Goal: Task Accomplishment & Management: Manage account settings

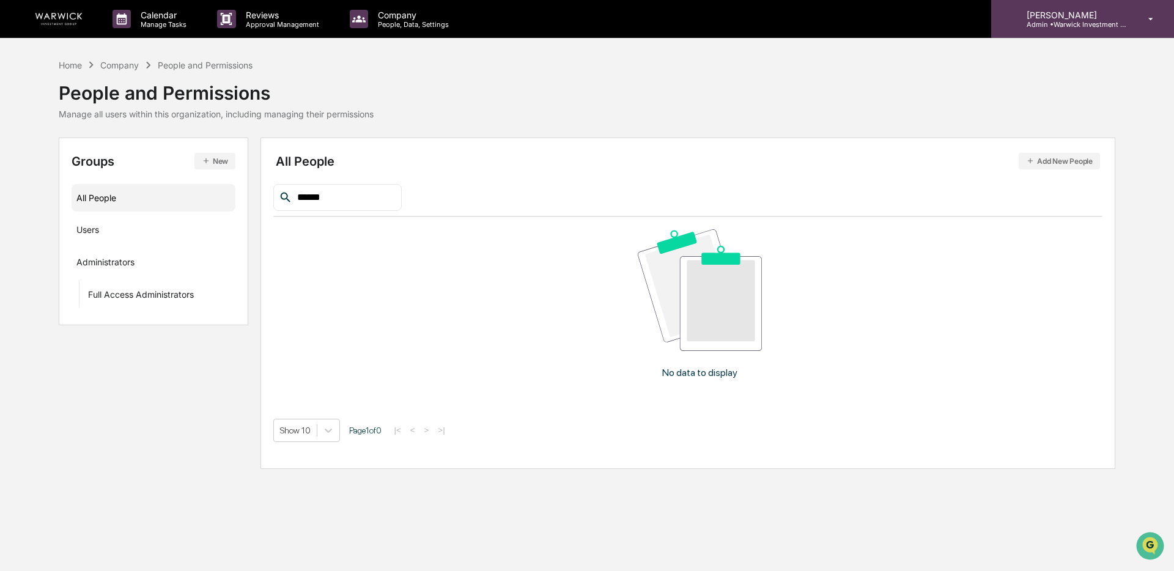
click at [1163, 21] on div "[PERSON_NAME] Admin • Warwick Investment Group" at bounding box center [1082, 19] width 183 height 38
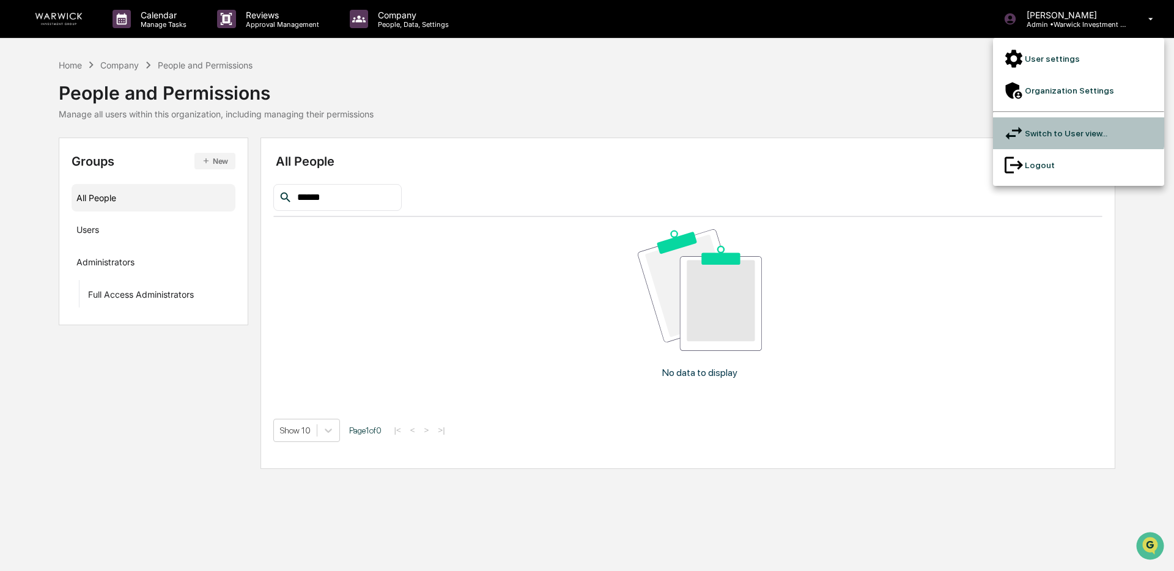
click at [1050, 117] on li "Switch to User view..." at bounding box center [1078, 133] width 171 height 32
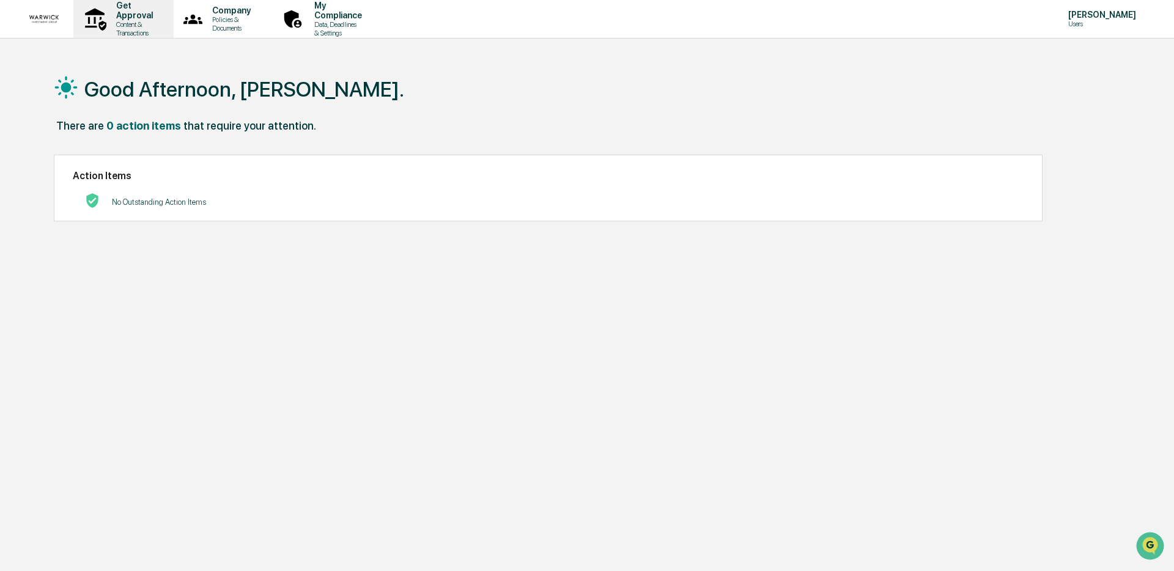
click at [142, 29] on div "Get Approval Content & Transactions" at bounding box center [122, 19] width 88 height 38
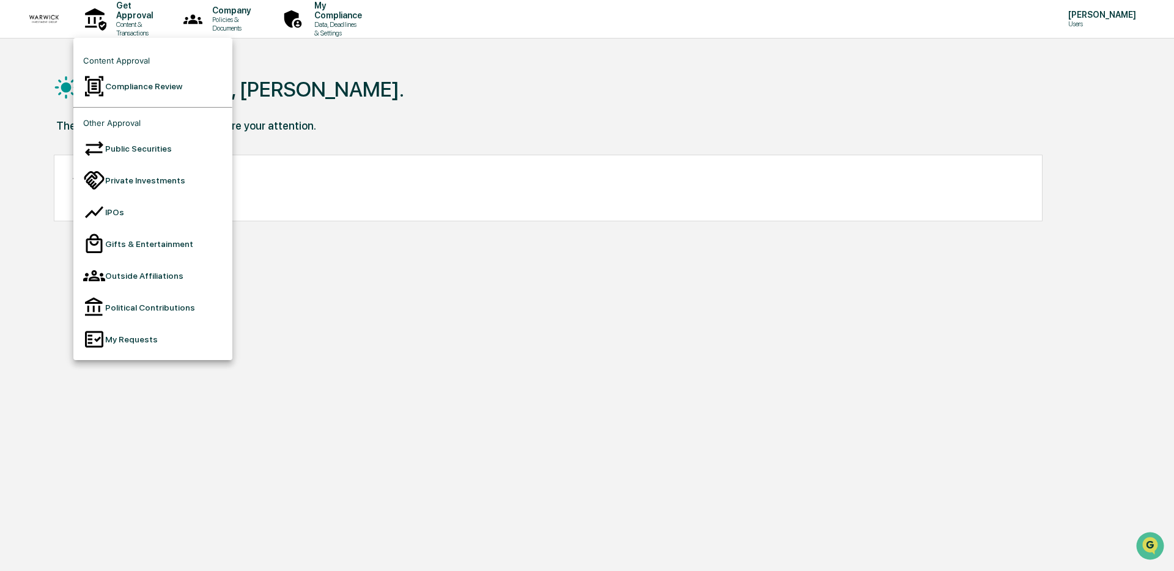
drag, startPoint x: 290, startPoint y: 20, endPoint x: 267, endPoint y: 20, distance: 23.2
click at [290, 20] on div at bounding box center [587, 285] width 1174 height 571
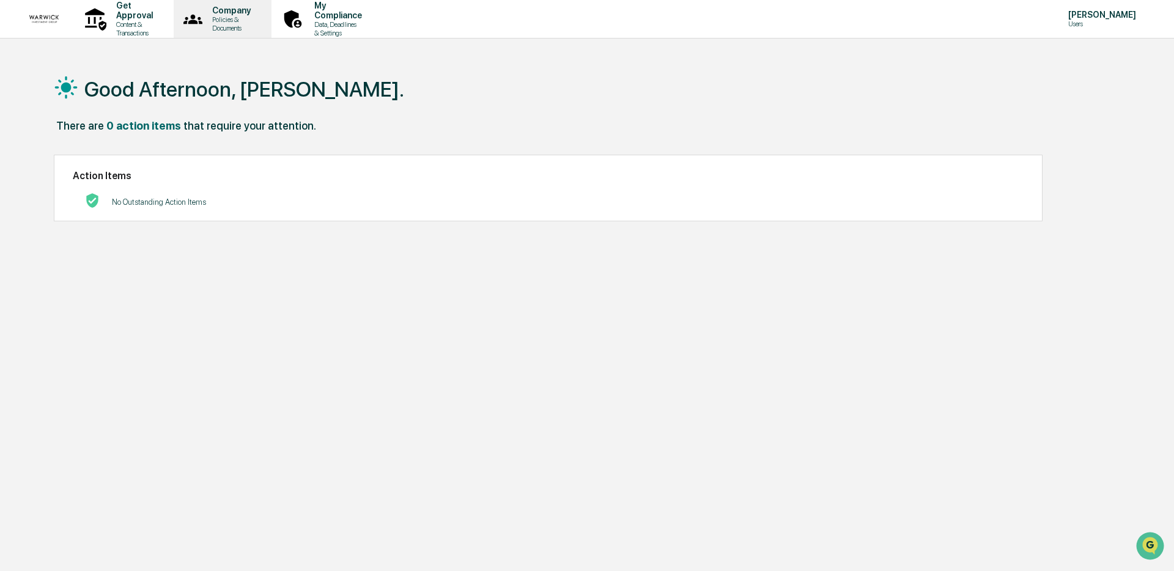
drag, startPoint x: 382, startPoint y: 70, endPoint x: 264, endPoint y: 12, distance: 132.1
click at [379, 68] on div "Good Afternoon, [PERSON_NAME]." at bounding box center [582, 88] width 1057 height 61
click at [257, 11] on p "Company" at bounding box center [229, 11] width 54 height 10
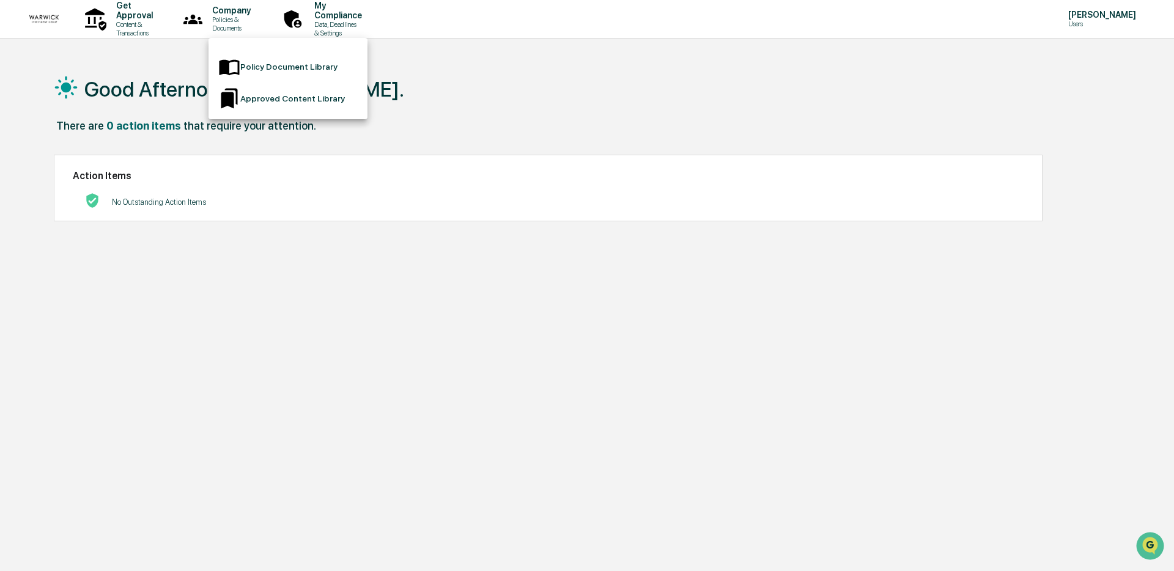
click at [414, 52] on div at bounding box center [587, 285] width 1174 height 571
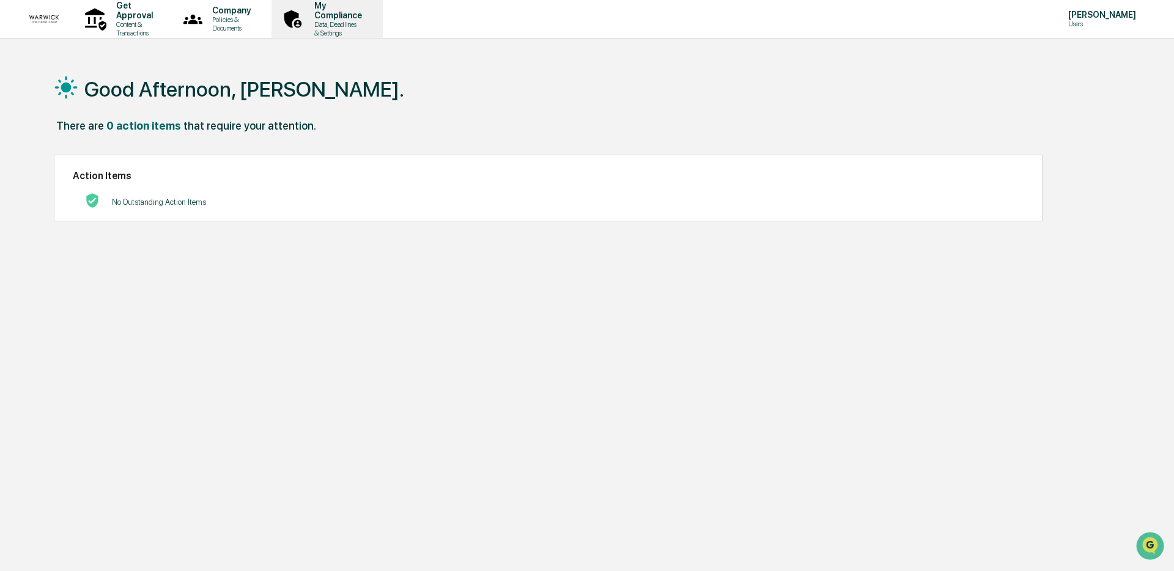
click at [368, 20] on p "Data, Deadlines & Settings" at bounding box center [337, 28] width 64 height 17
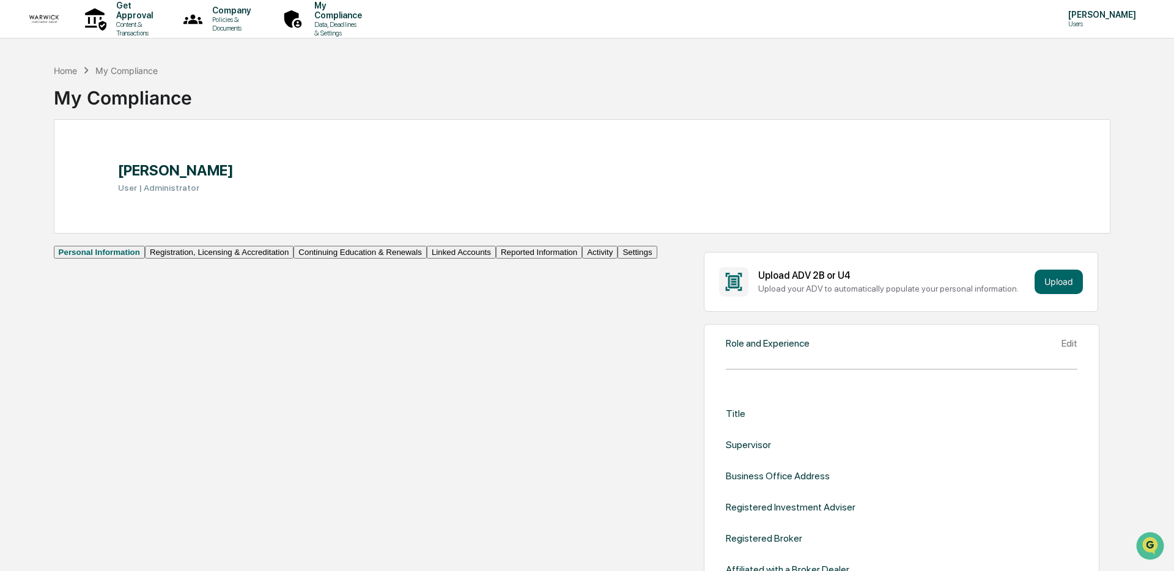
click at [427, 259] on button "Linked Accounts" at bounding box center [461, 252] width 69 height 13
